Goal: Information Seeking & Learning: Learn about a topic

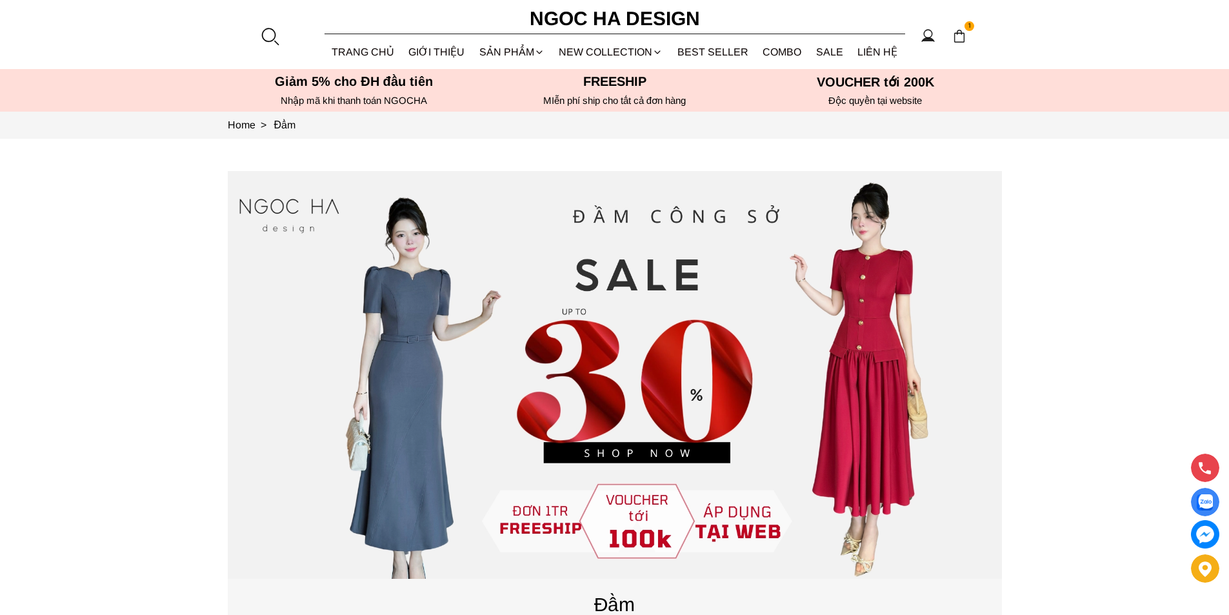
click at [270, 29] on div at bounding box center [269, 35] width 19 height 19
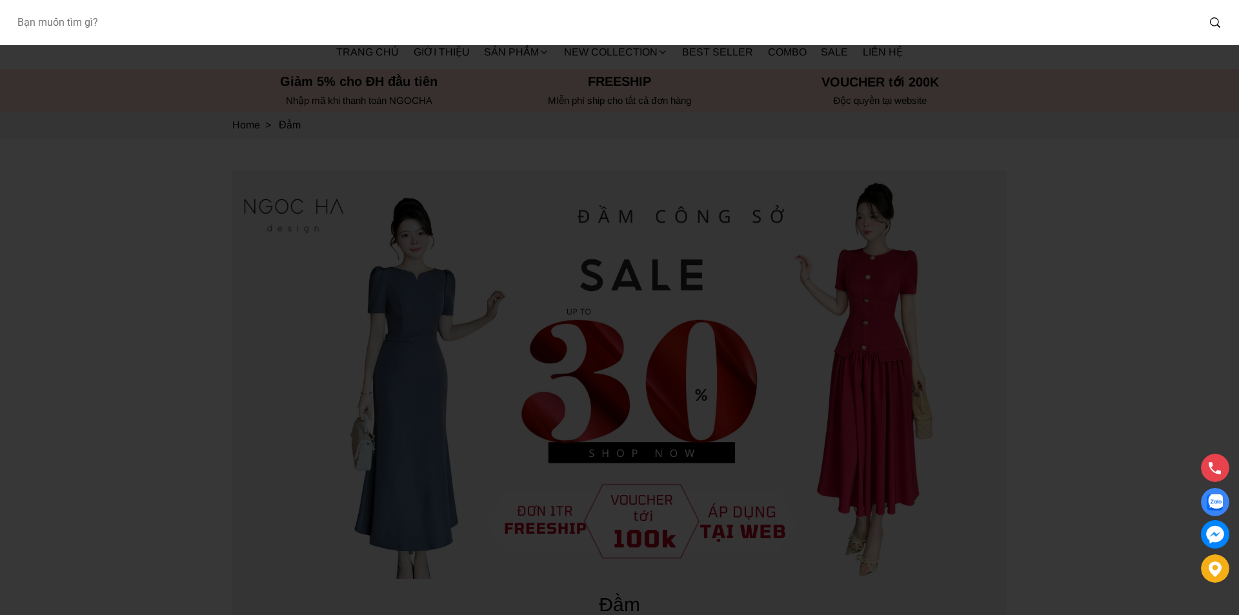
click at [232, 34] on input "Input search Bạn muốn tìm gì?" at bounding box center [601, 23] width 1191 height 30
type input "a956"
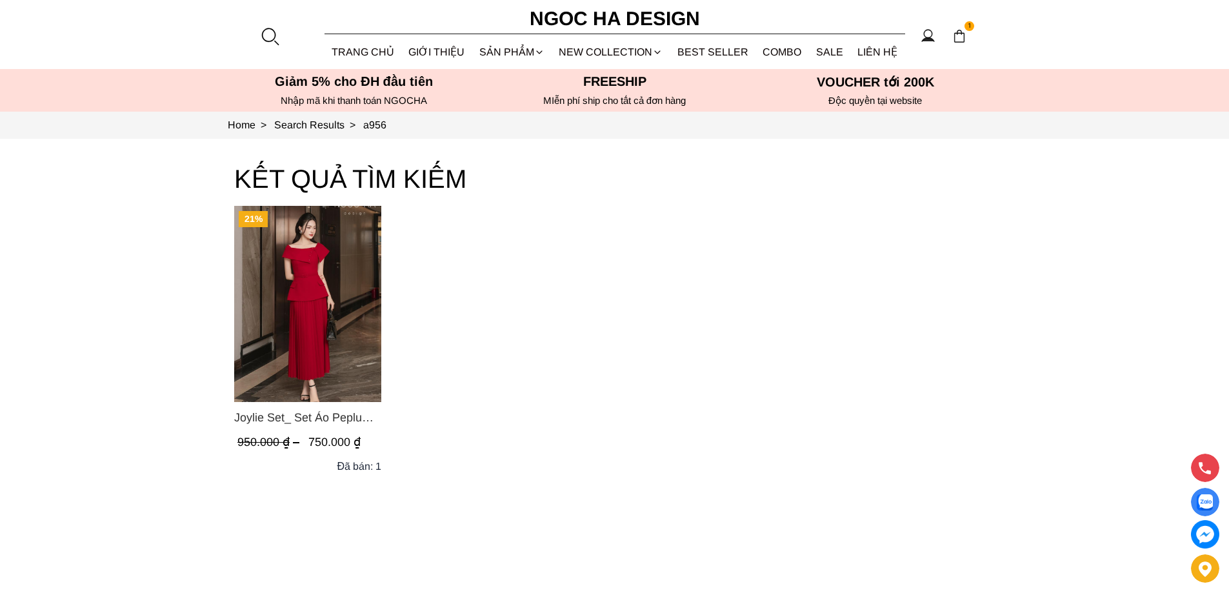
click at [299, 303] on img "Product image - Joylie Set_ Set Áo Peplum Vai Lệch, Chân Váy Dập Ly Màu Đỏ A956…" at bounding box center [307, 304] width 147 height 196
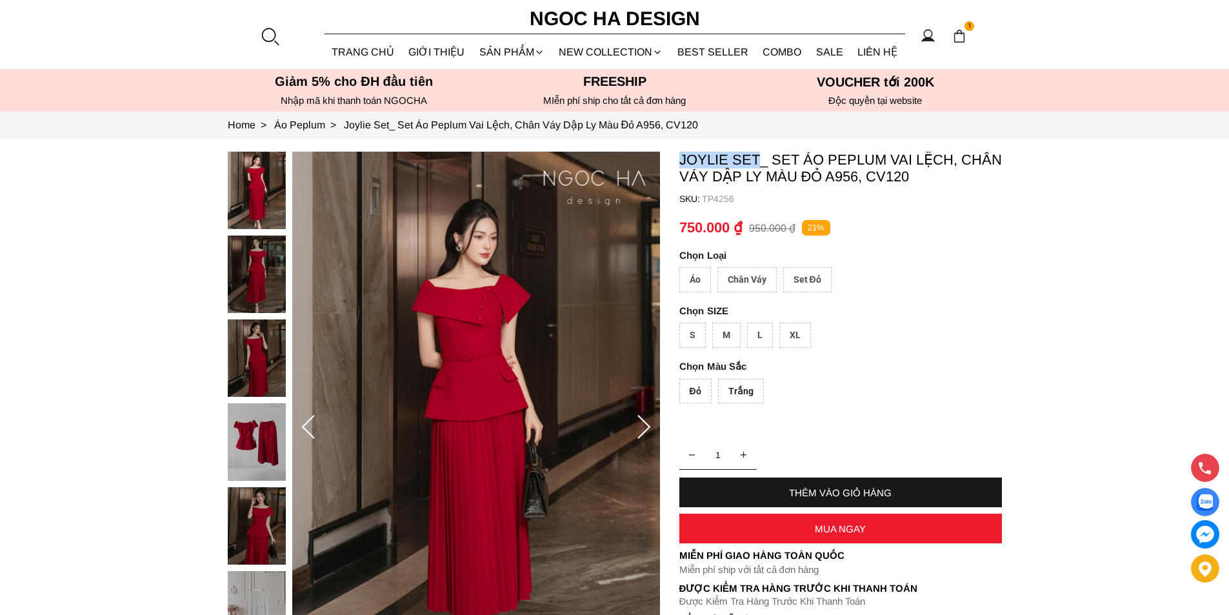
copy p "Joylie Set"
drag, startPoint x: 673, startPoint y: 152, endPoint x: 756, endPoint y: 161, distance: 83.6
click at [756, 161] on section "Joylie Set_ Set Áo Peplum Vai Lệch, Chân Váy Dập Ly Màu Đỏ A956, CV120 SKU: TP4…" at bounding box center [614, 427] width 1229 height 577
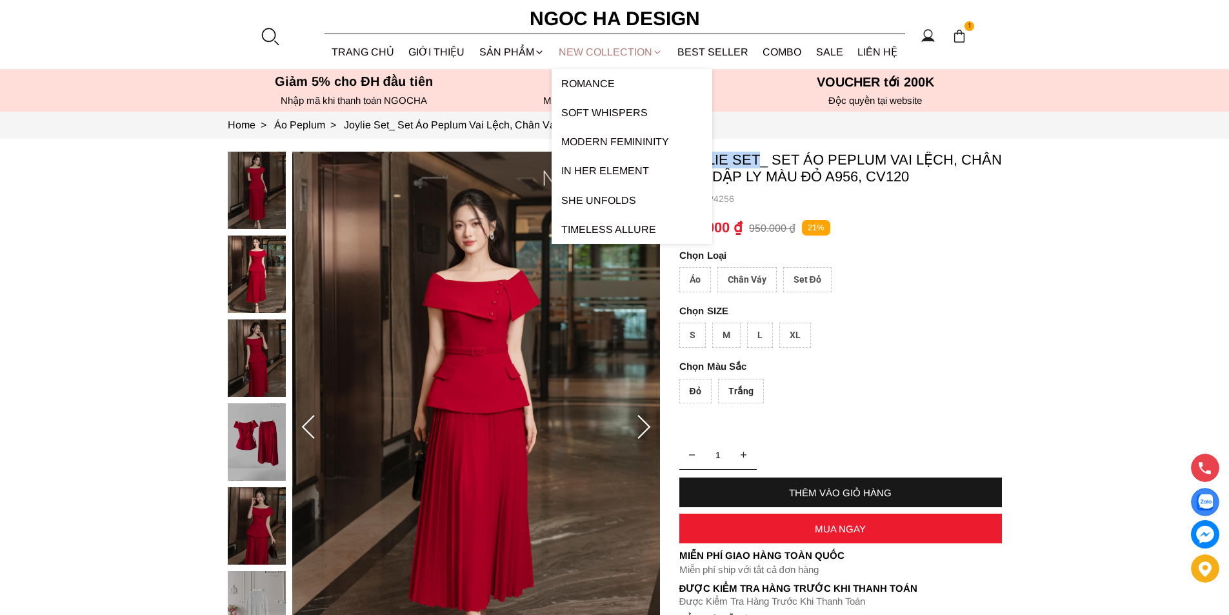
click at [610, 54] on link "NEW COLLECTION" at bounding box center [611, 52] width 119 height 34
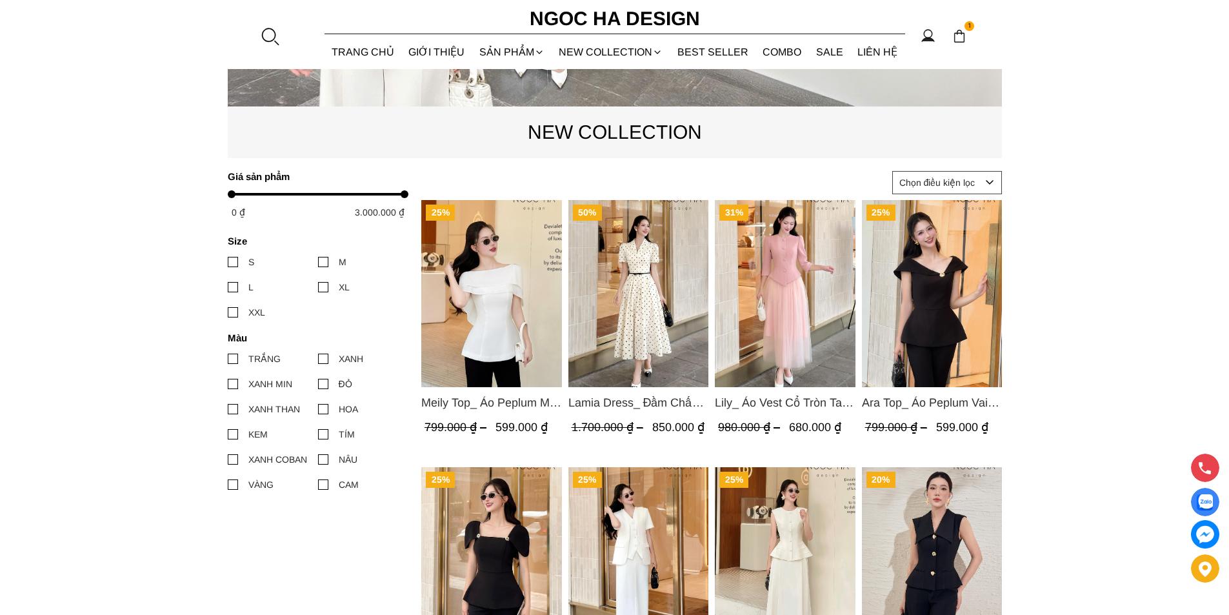
click at [517, 299] on img "Product image - Meily Top_ Áo Peplum Mix Choàng Vai Vải Tơ Màu Trắng A1086" at bounding box center [491, 293] width 141 height 187
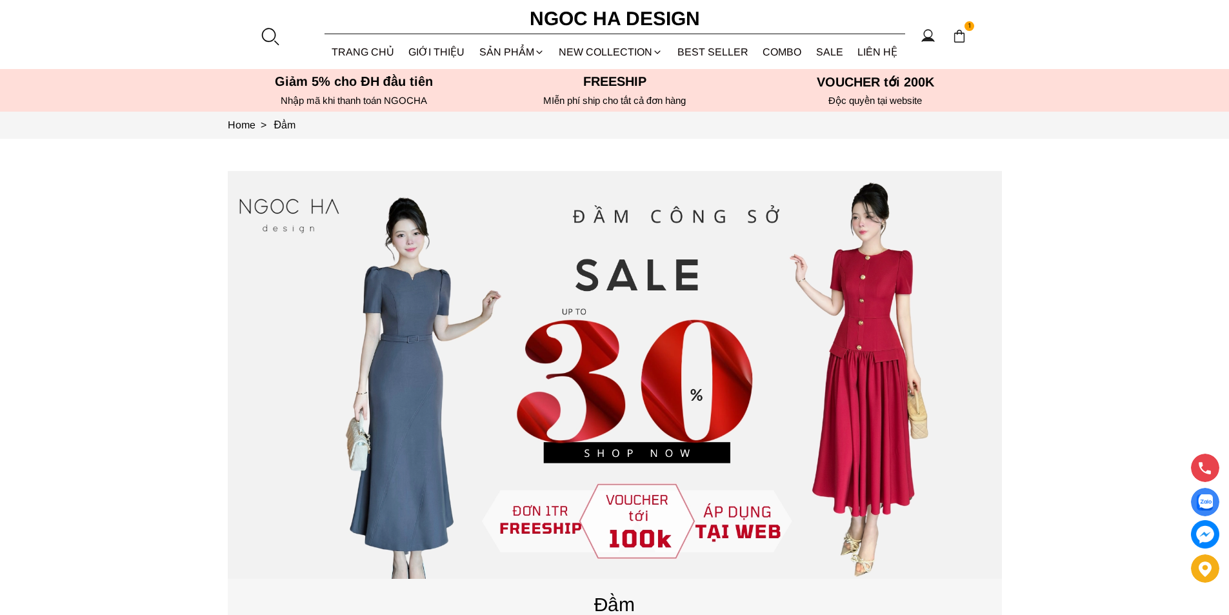
click at [270, 37] on div at bounding box center [269, 35] width 19 height 19
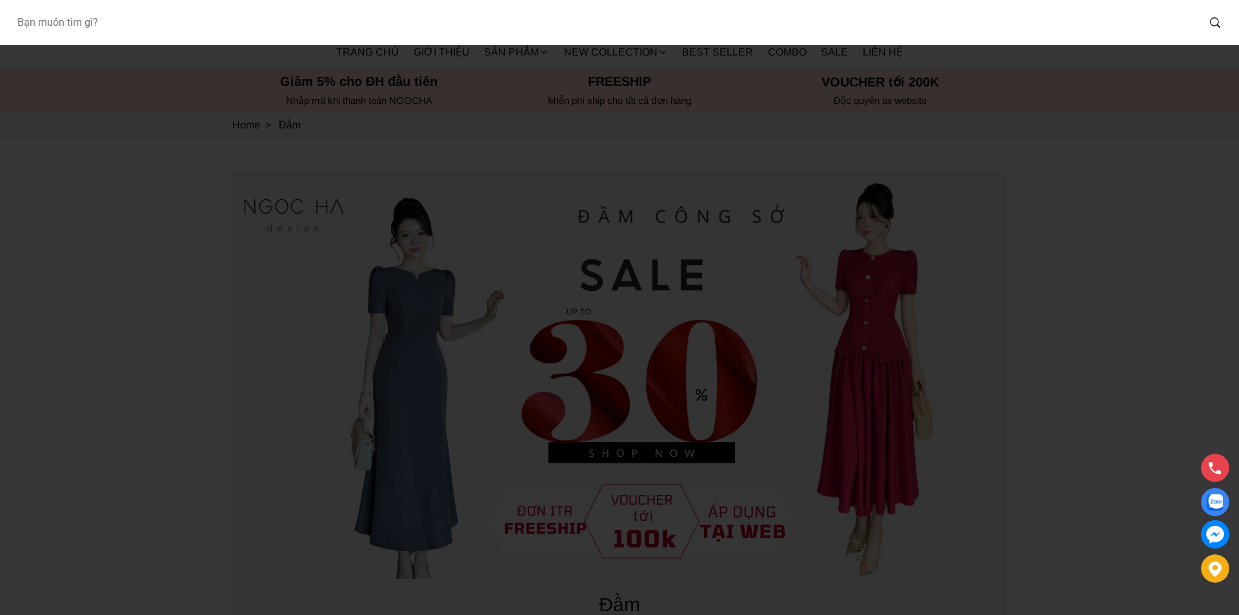
click at [235, 26] on input "Input search Bạn muốn tìm gì?" at bounding box center [601, 23] width 1191 height 30
type input "BJ139"
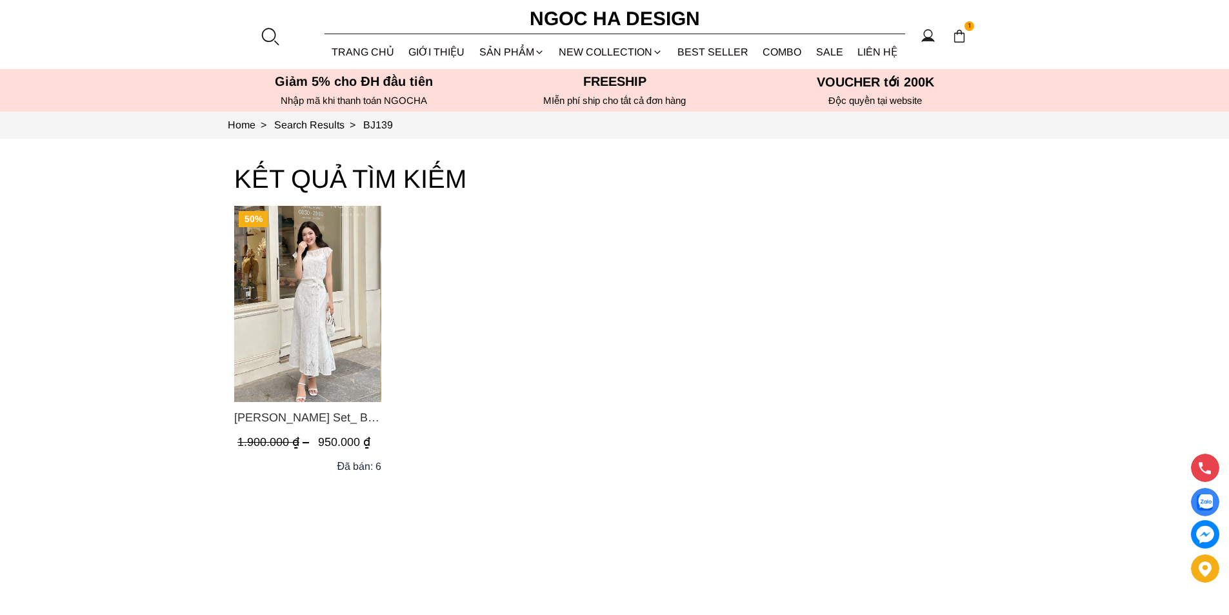
click at [314, 307] on img "Product image - Isabella Set_ Bộ Ren Áo Sơ Mi Vai Chờm Chân Váy Đuôi Cá Màu Trắ…" at bounding box center [307, 304] width 147 height 196
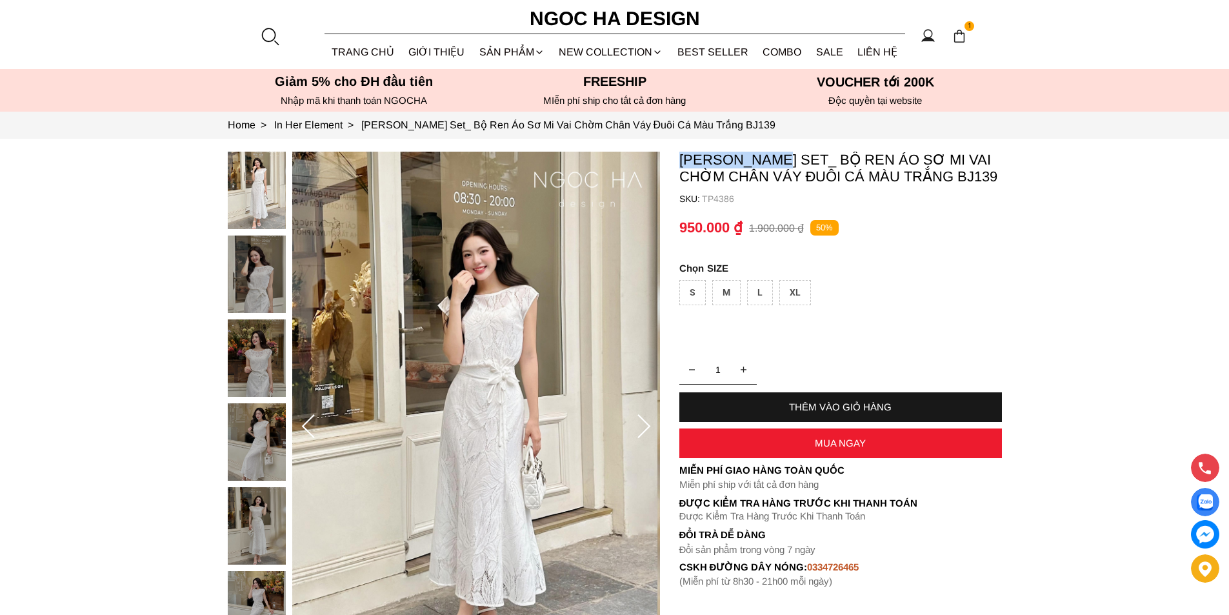
copy p "Isabella Set"
drag, startPoint x: 678, startPoint y: 158, endPoint x: 777, endPoint y: 159, distance: 98.7
click at [777, 159] on section "Isabella Set_ Bộ Ren Áo Sơ Mi Vai Chờm Chân Váy Đuôi Cá Màu Trắng BJ139 SKU: TP…" at bounding box center [614, 427] width 1229 height 577
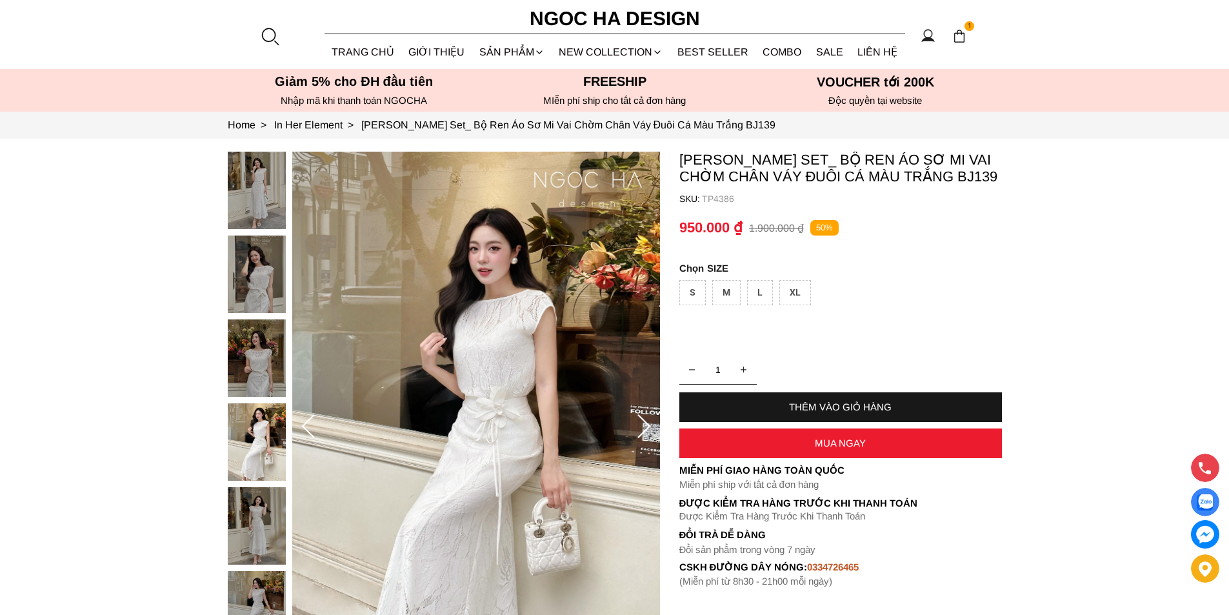
click at [277, 33] on div at bounding box center [269, 35] width 19 height 19
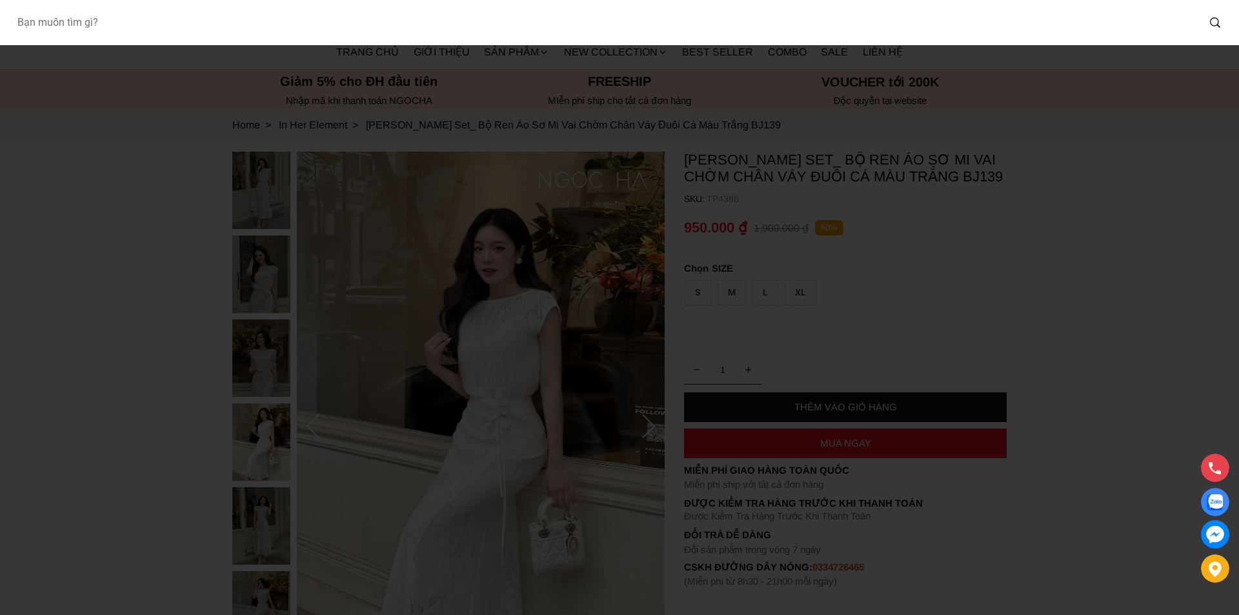
click at [190, 25] on input "Input search Bạn muốn tìm gì?" at bounding box center [601, 23] width 1191 height 30
type input "BJ127"
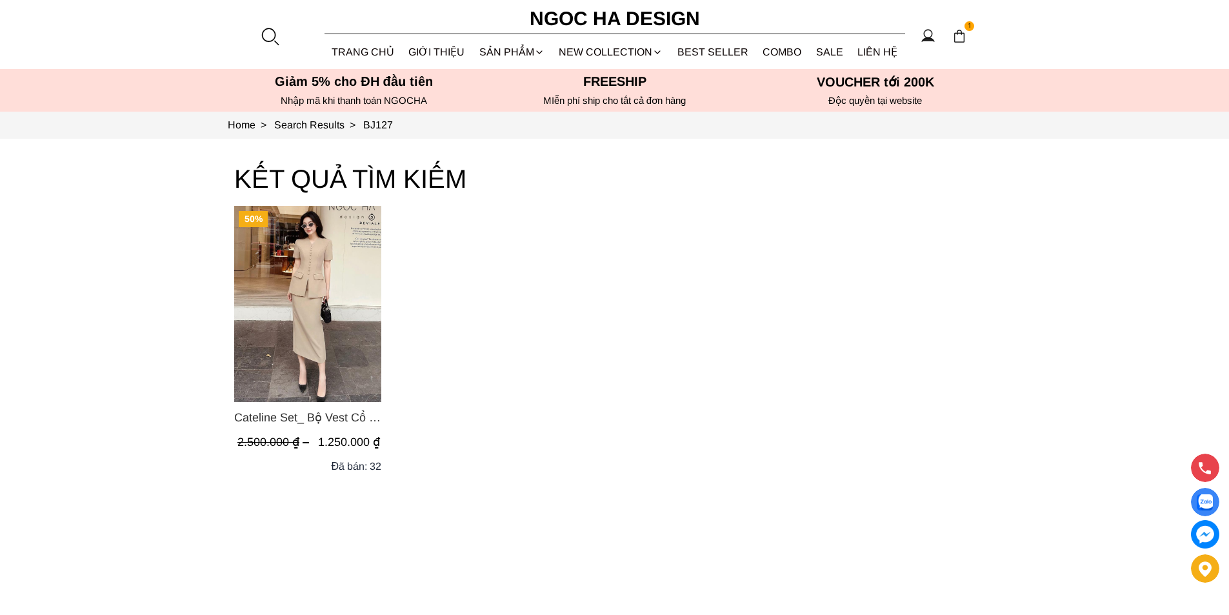
click at [320, 301] on img "Product image - Cateline Set_ Bộ Vest Cổ V Đính Cúc Nhí Chân Váy Bút Chì BJ127" at bounding box center [307, 304] width 147 height 196
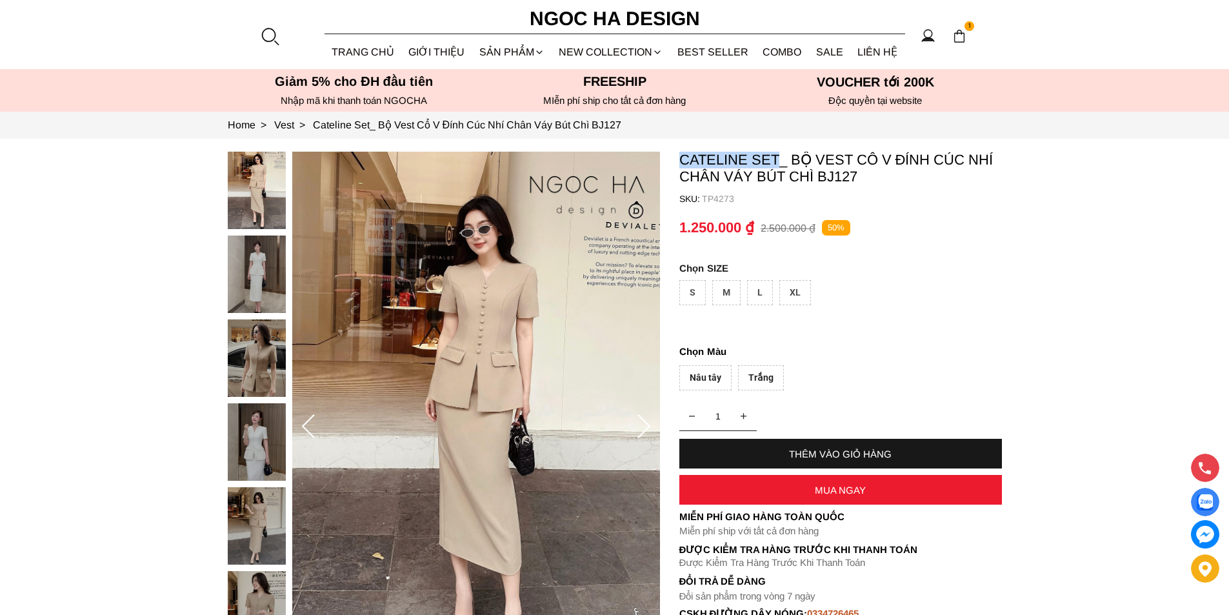
copy p "Cateline Set"
drag, startPoint x: 677, startPoint y: 154, endPoint x: 779, endPoint y: 155, distance: 101.3
click at [779, 155] on section "Cateline Set_ Bộ Vest Cổ V Đính Cúc Nhí Chân Váy Bút Chì BJ127 SKU: TP4273 1 TH…" at bounding box center [614, 427] width 1229 height 577
